Goal: Find specific page/section: Find specific page/section

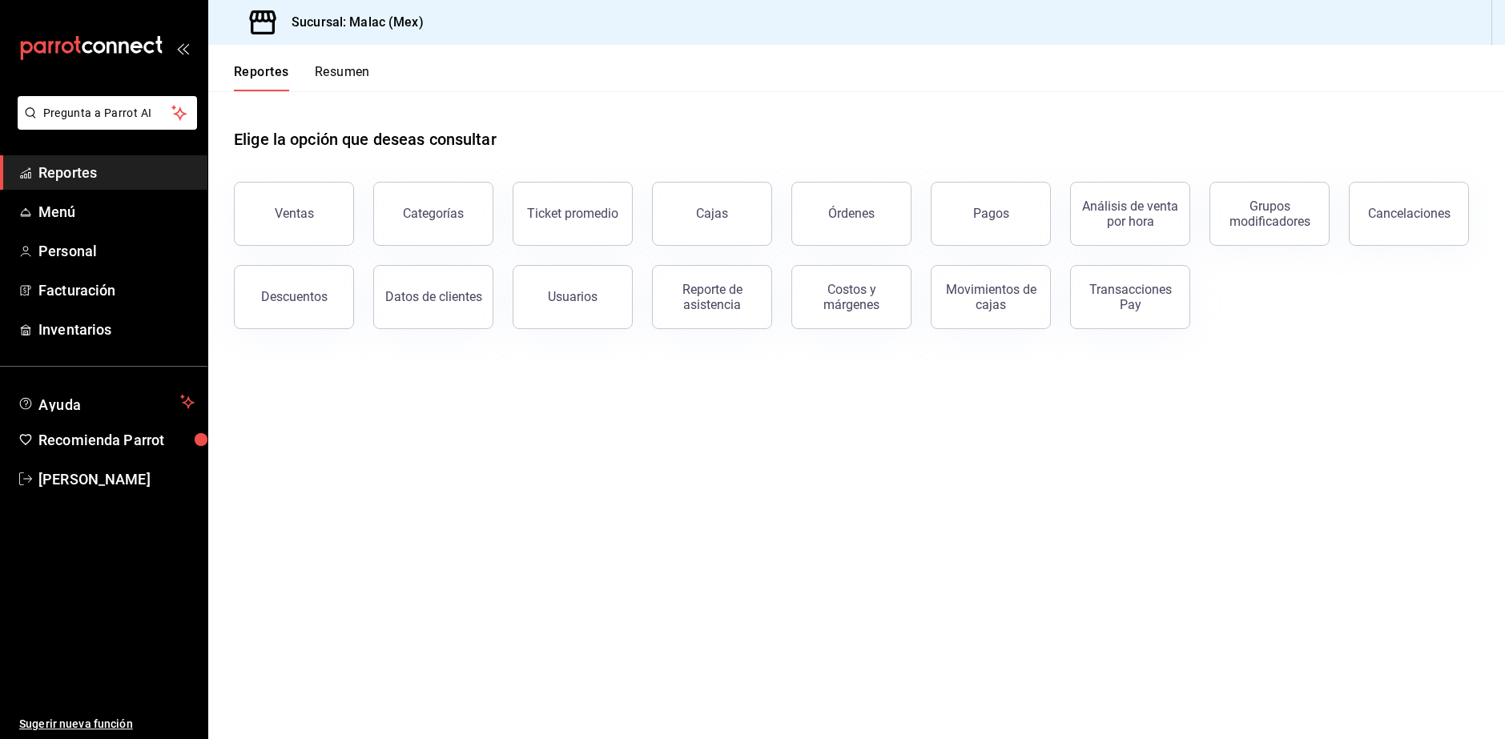
click at [353, 82] on button "Resumen" at bounding box center [342, 77] width 55 height 27
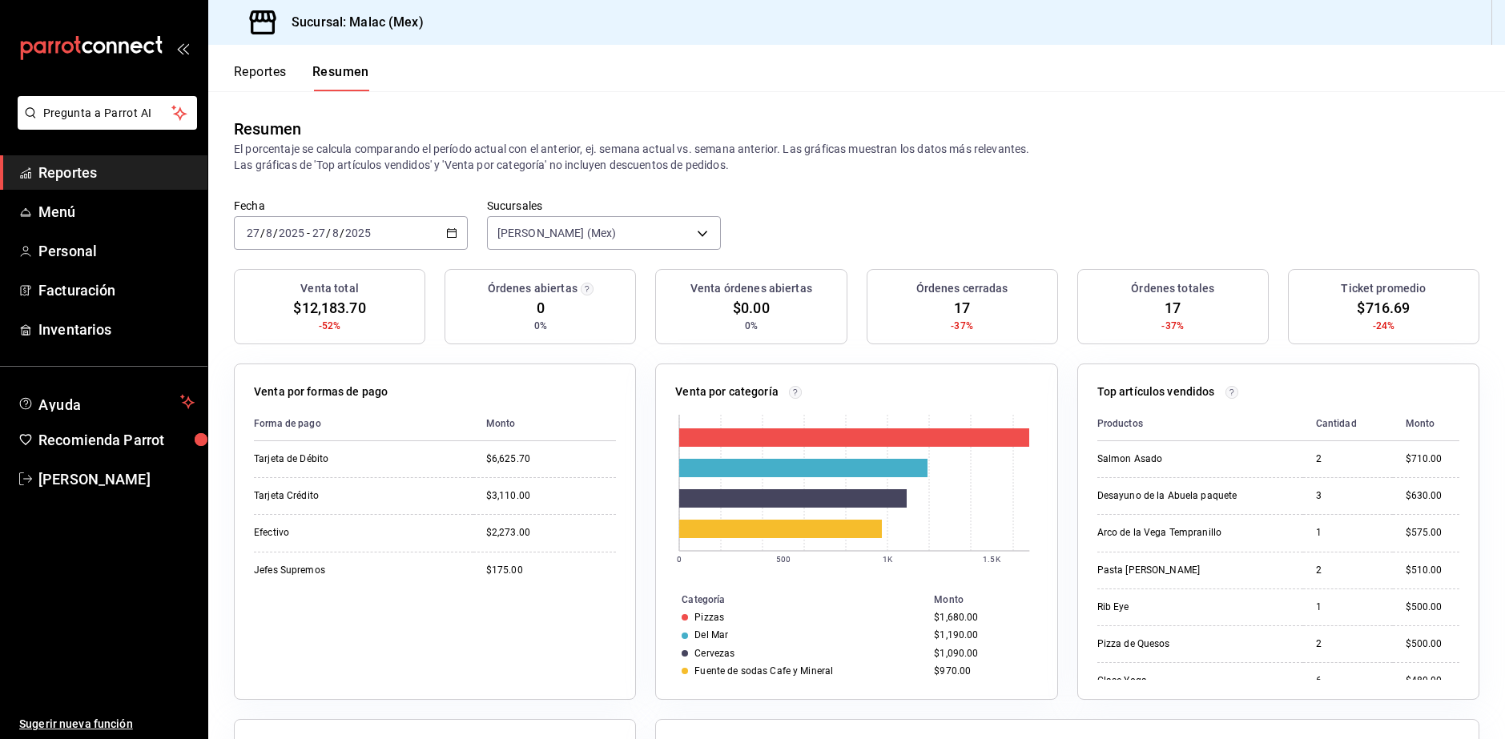
click at [893, 167] on p "El porcentaje se calcula comparando el período actual con el anterior, ej. sema…" at bounding box center [856, 157] width 1245 height 32
click at [104, 479] on span "[PERSON_NAME]" at bounding box center [116, 480] width 156 height 22
